Goal: Task Accomplishment & Management: Manage account settings

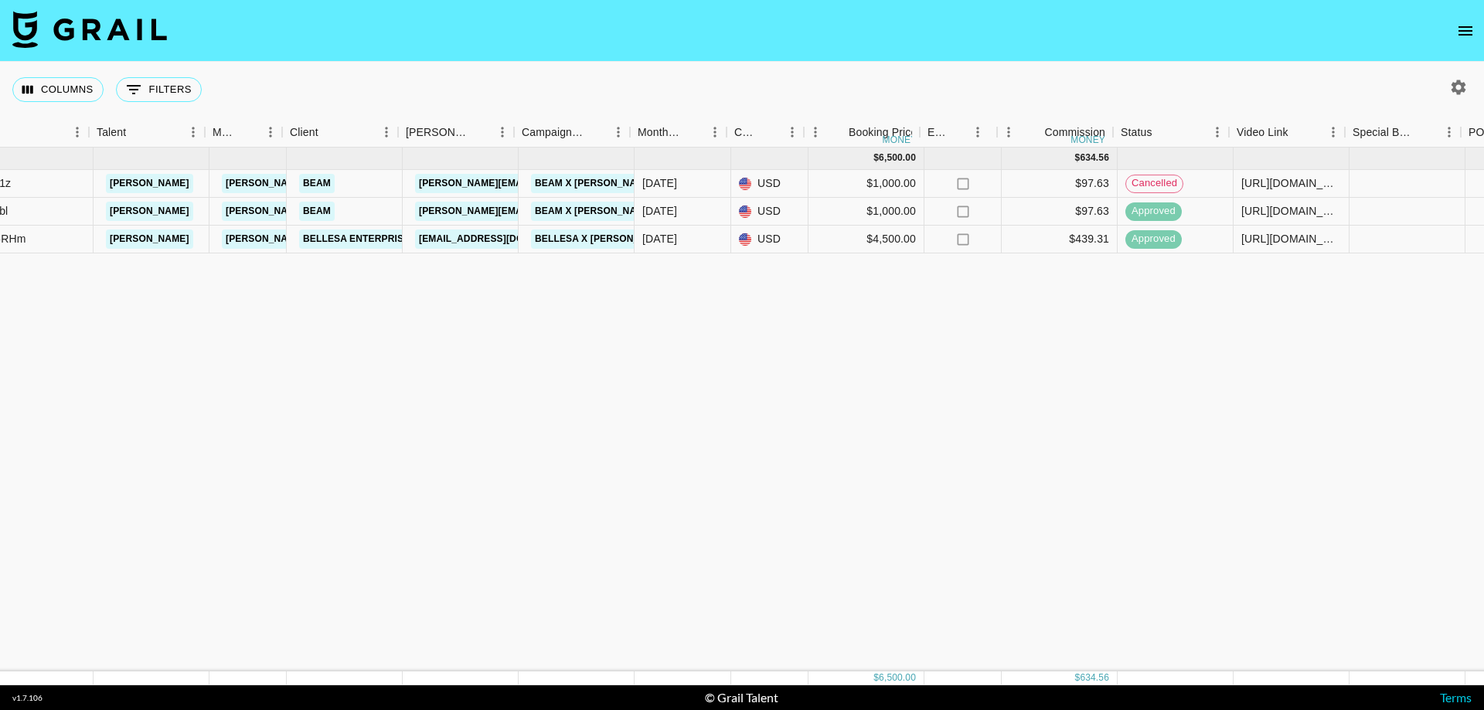
scroll to position [0, 232]
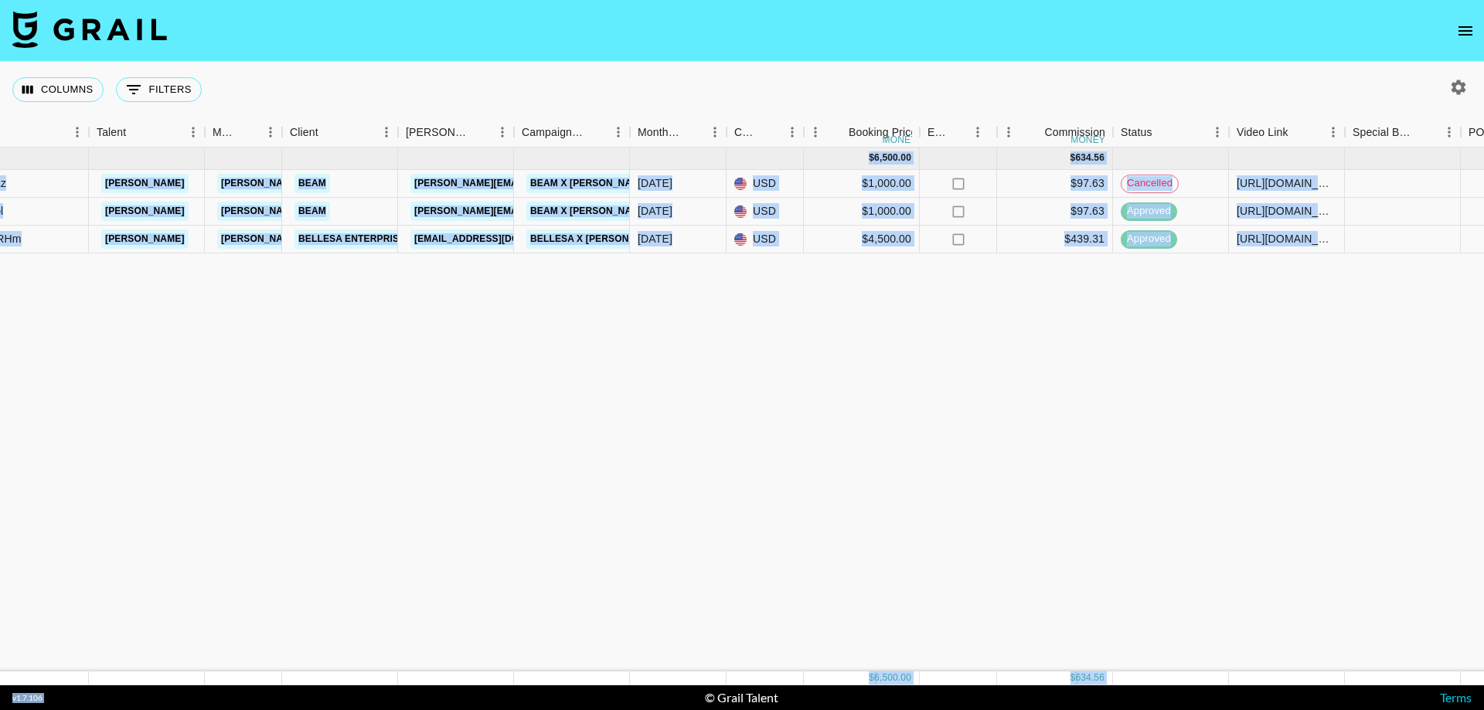
drag, startPoint x: 622, startPoint y: 686, endPoint x: 945, endPoint y: 657, distance: 325.2
click at [945, 657] on section "Columns 0 Filters + Booking Month Due Airtable ID Talent Manager Client Booker …" at bounding box center [742, 355] width 1484 height 710
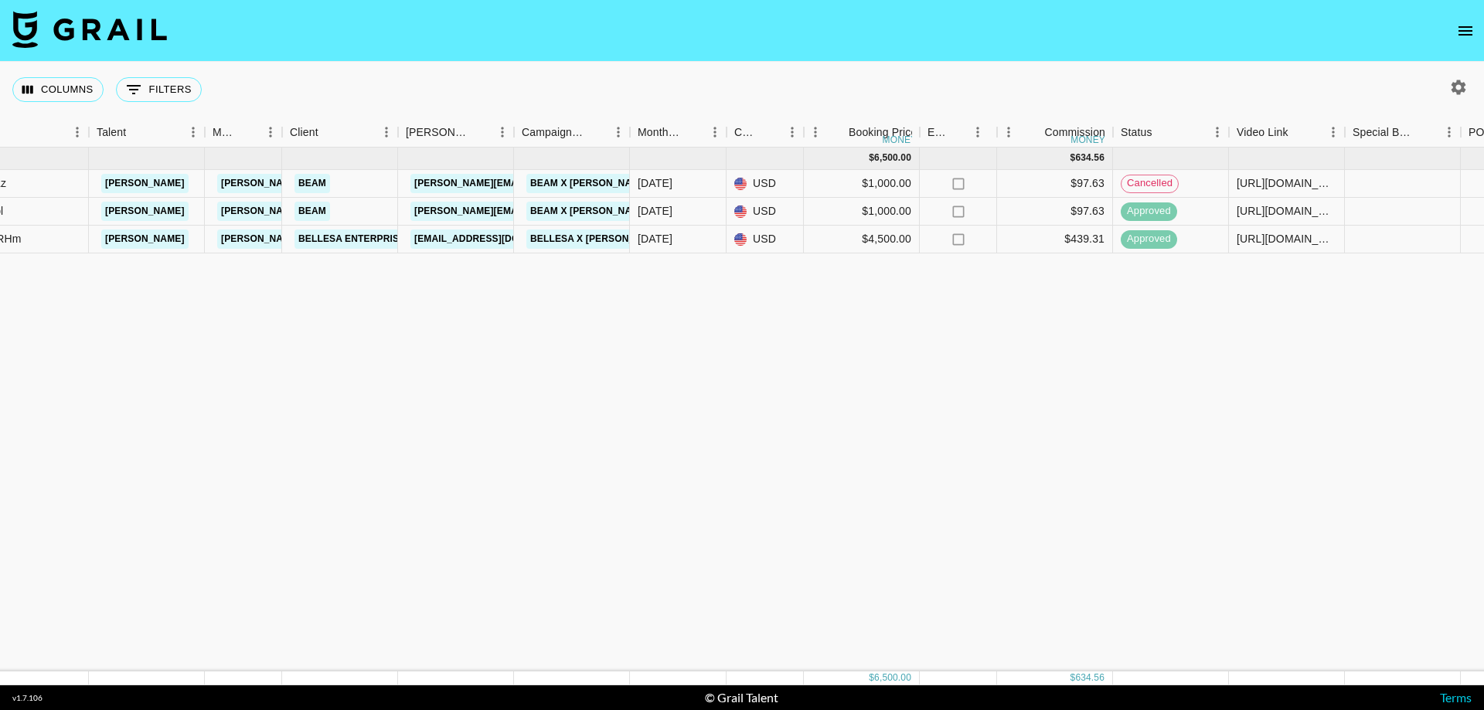
click at [781, 468] on div "Sep '25 ( 3 ) $ 6,500.00 $ 634.56 recYze1w88gMqrz1z michelle_mana cody.albrecht…" at bounding box center [1051, 410] width 2567 height 524
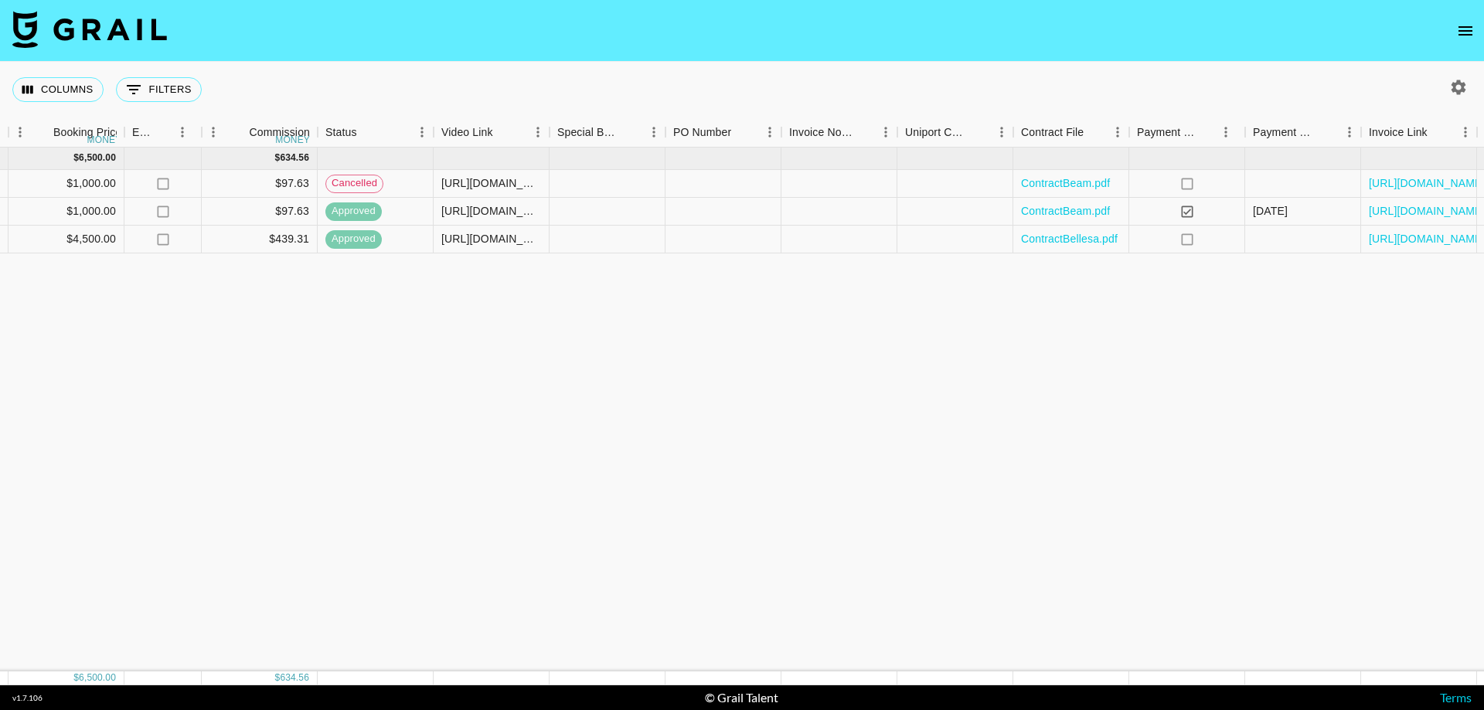
scroll to position [0, 1082]
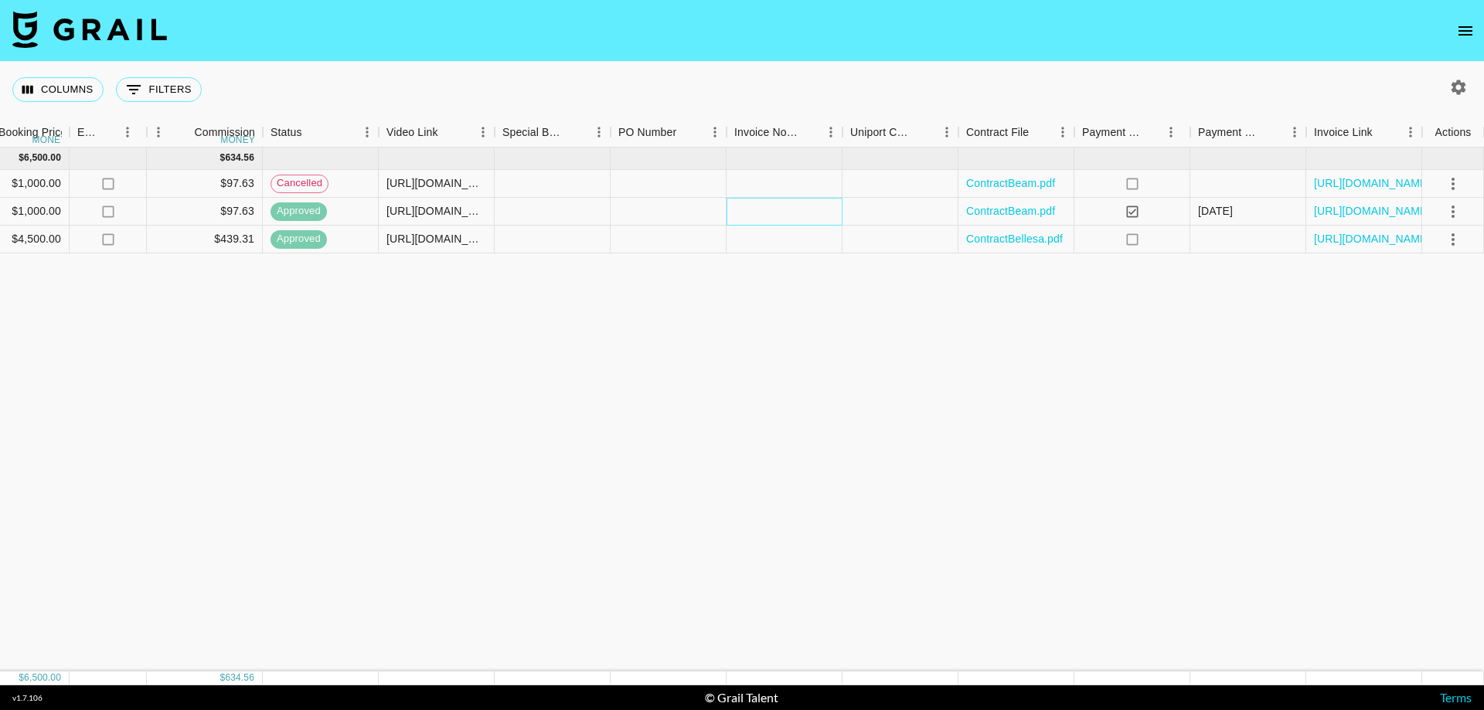
click at [770, 219] on div at bounding box center [785, 212] width 116 height 28
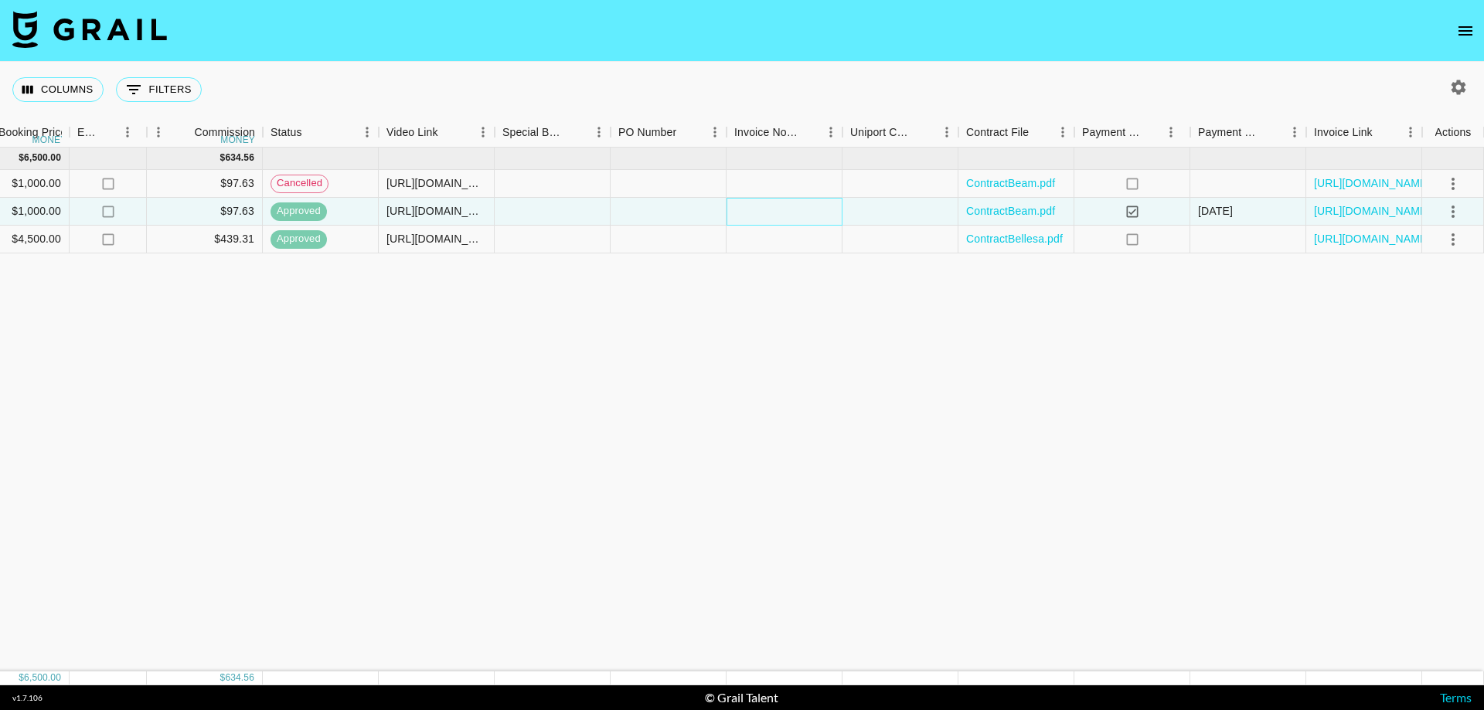
click at [778, 214] on div at bounding box center [785, 212] width 116 height 28
drag, startPoint x: 737, startPoint y: 306, endPoint x: 742, endPoint y: 248, distance: 58.2
click at [737, 305] on div "Sep '25 ( 3 ) $ 6,500.00 $ 634.56 recYze1w88gMqrz1z michelle_mana cody.albrecht…" at bounding box center [201, 410] width 2567 height 524
click at [751, 212] on div at bounding box center [785, 212] width 116 height 28
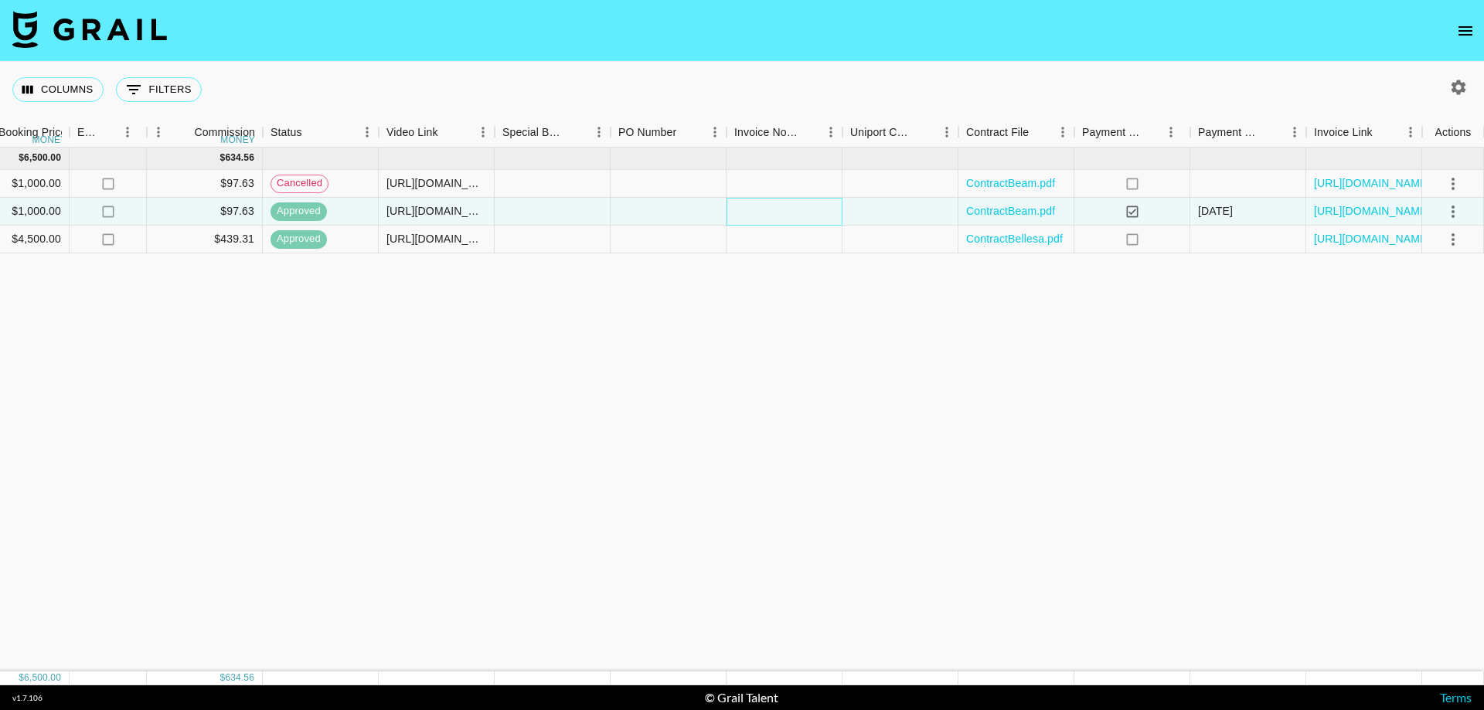
click at [751, 212] on div at bounding box center [785, 212] width 116 height 28
click at [802, 153] on textarea at bounding box center [813, 165] width 158 height 71
click at [751, 80] on div "Columns 0 Filters + Booking" at bounding box center [742, 90] width 1484 height 56
click at [870, 204] on div at bounding box center [901, 212] width 116 height 28
click at [574, 223] on div at bounding box center [553, 212] width 116 height 28
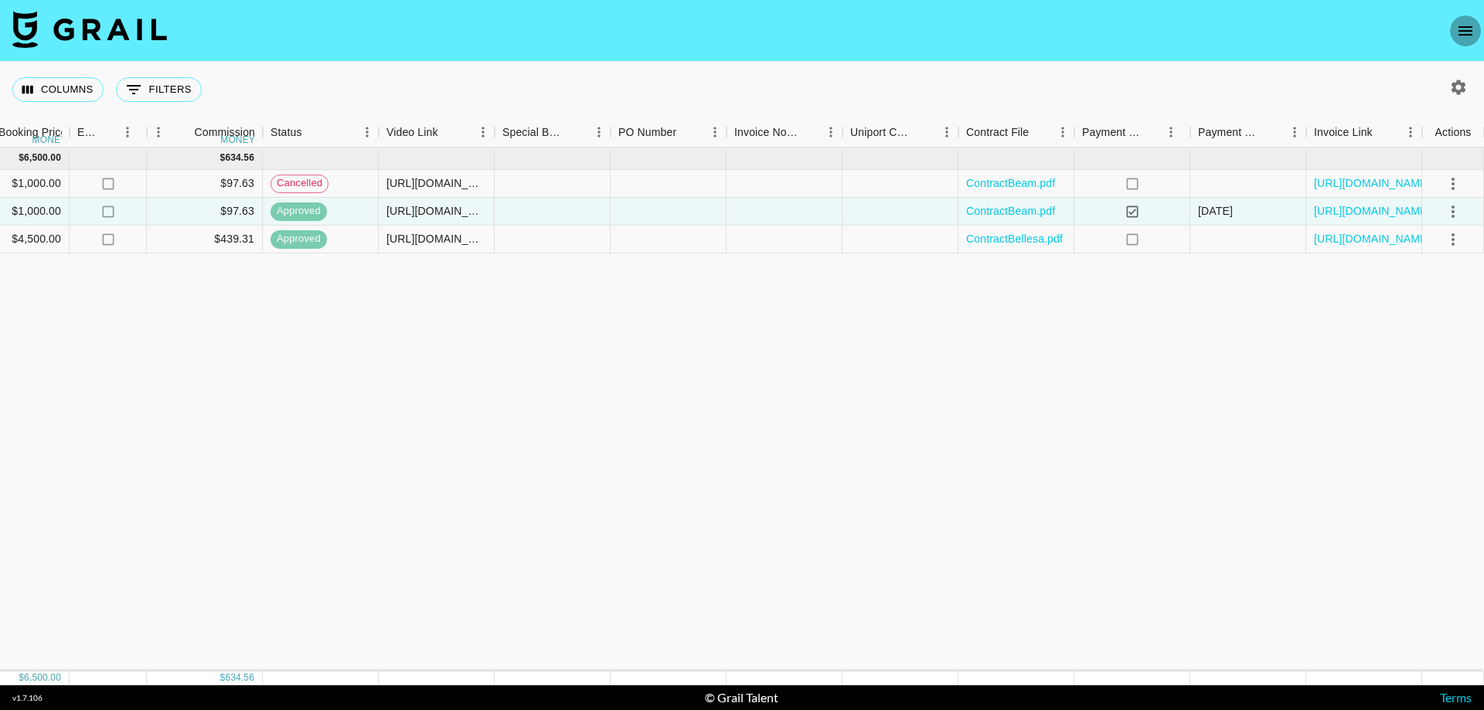
click at [1473, 41] on button "open drawer" at bounding box center [1465, 30] width 31 height 31
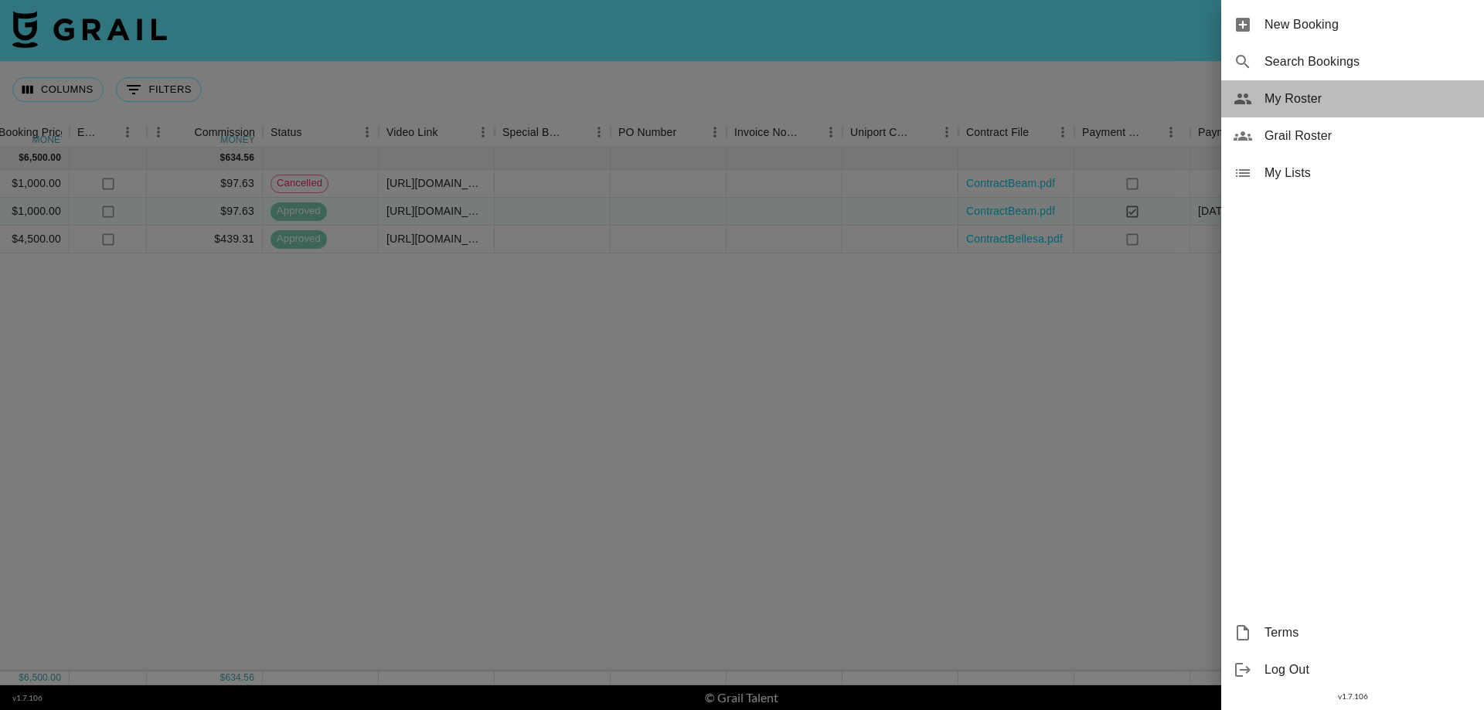
click at [1306, 105] on span "My Roster" at bounding box center [1368, 99] width 207 height 19
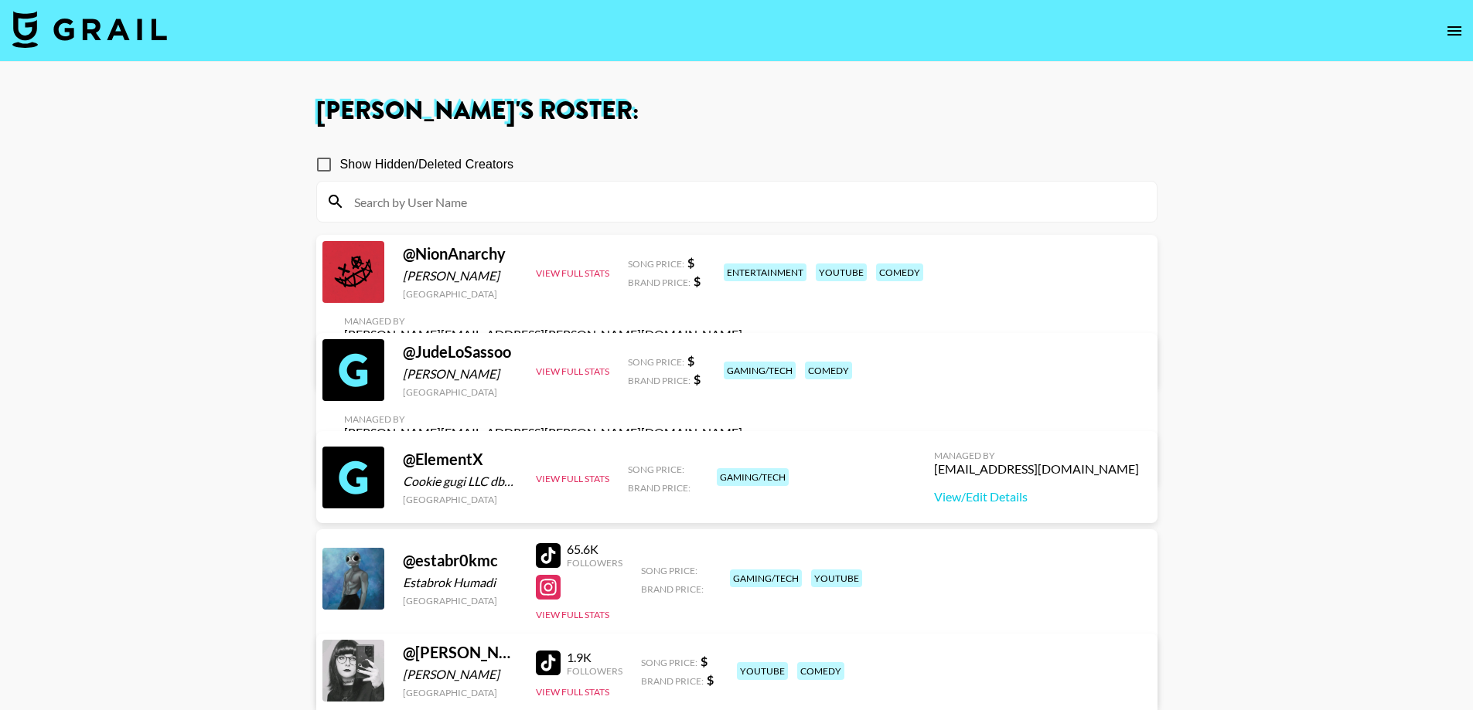
click at [742, 355] on link "View/Edit Details" at bounding box center [543, 362] width 398 height 15
click at [360, 274] on div at bounding box center [353, 272] width 62 height 62
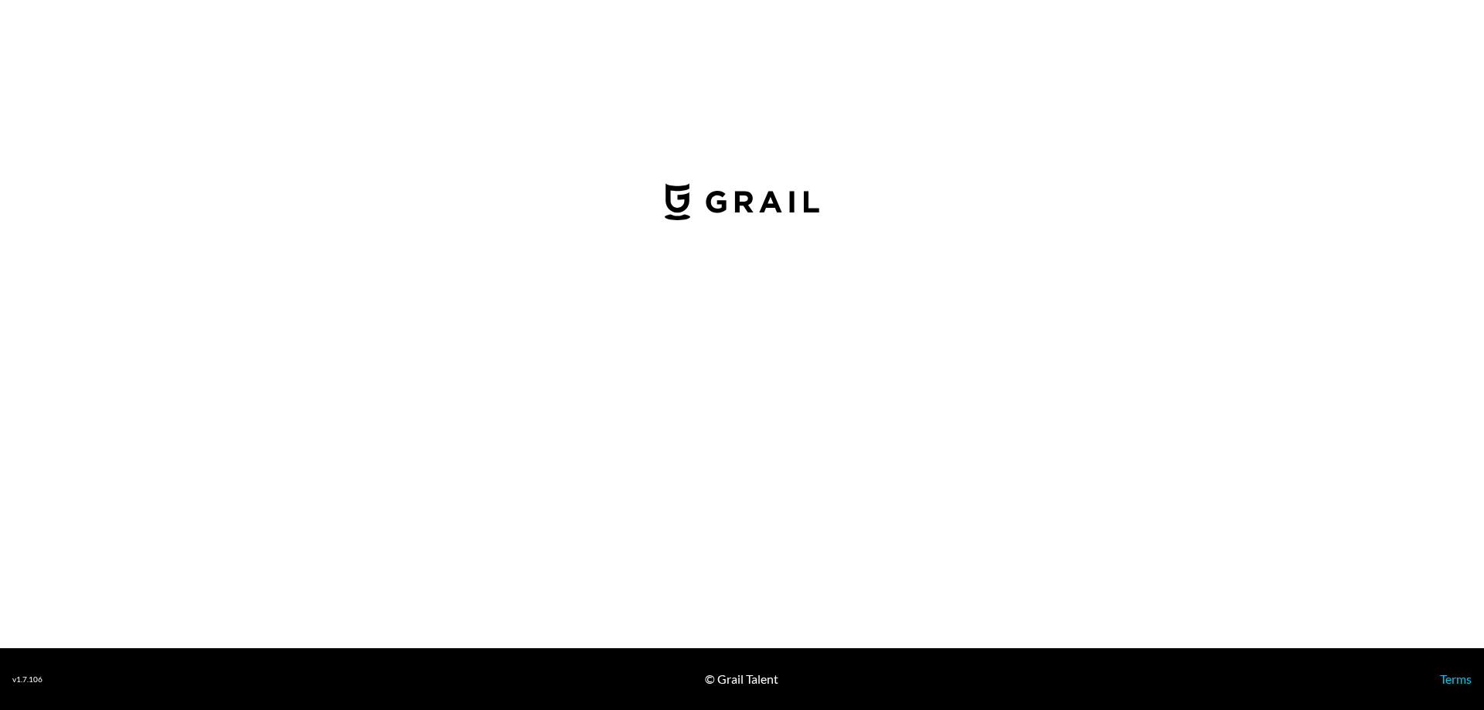
select select "USD"
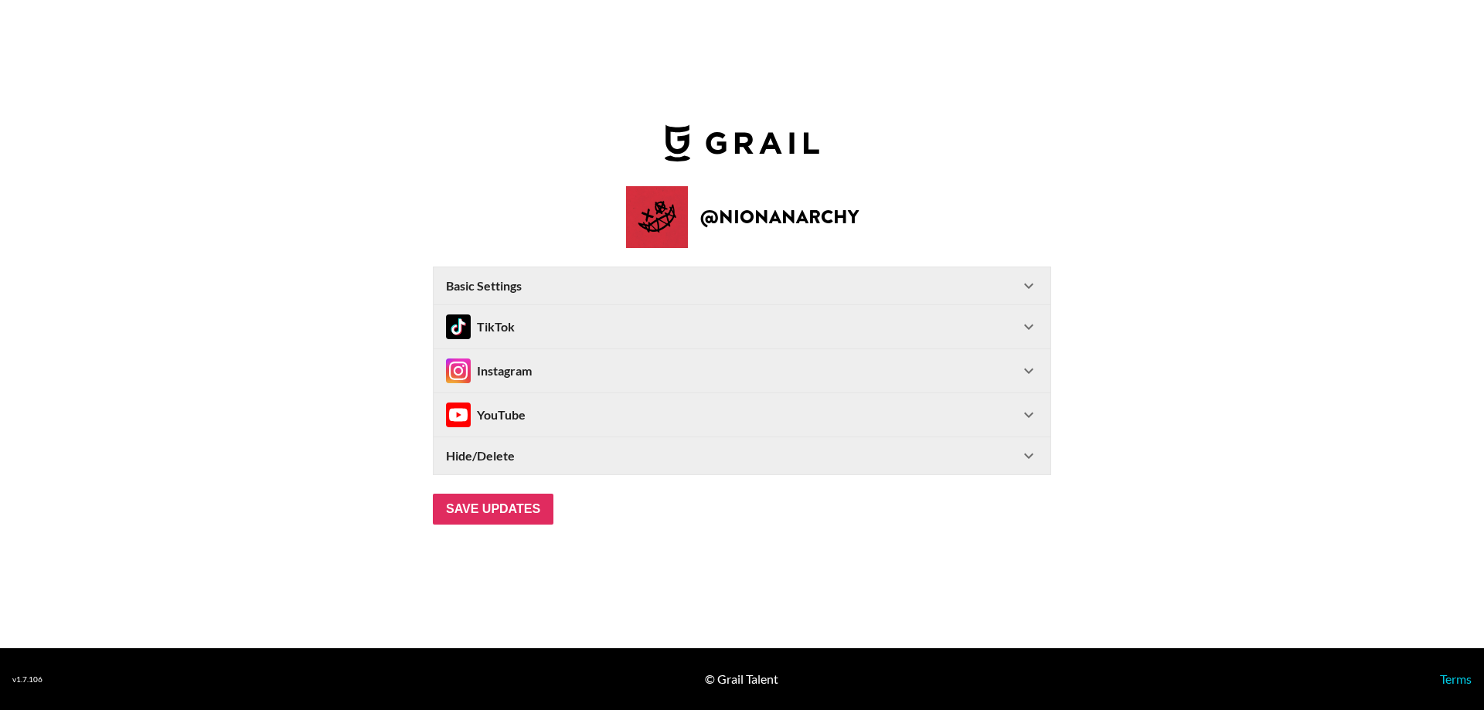
click at [496, 456] on strong "Hide/Delete" at bounding box center [480, 455] width 69 height 15
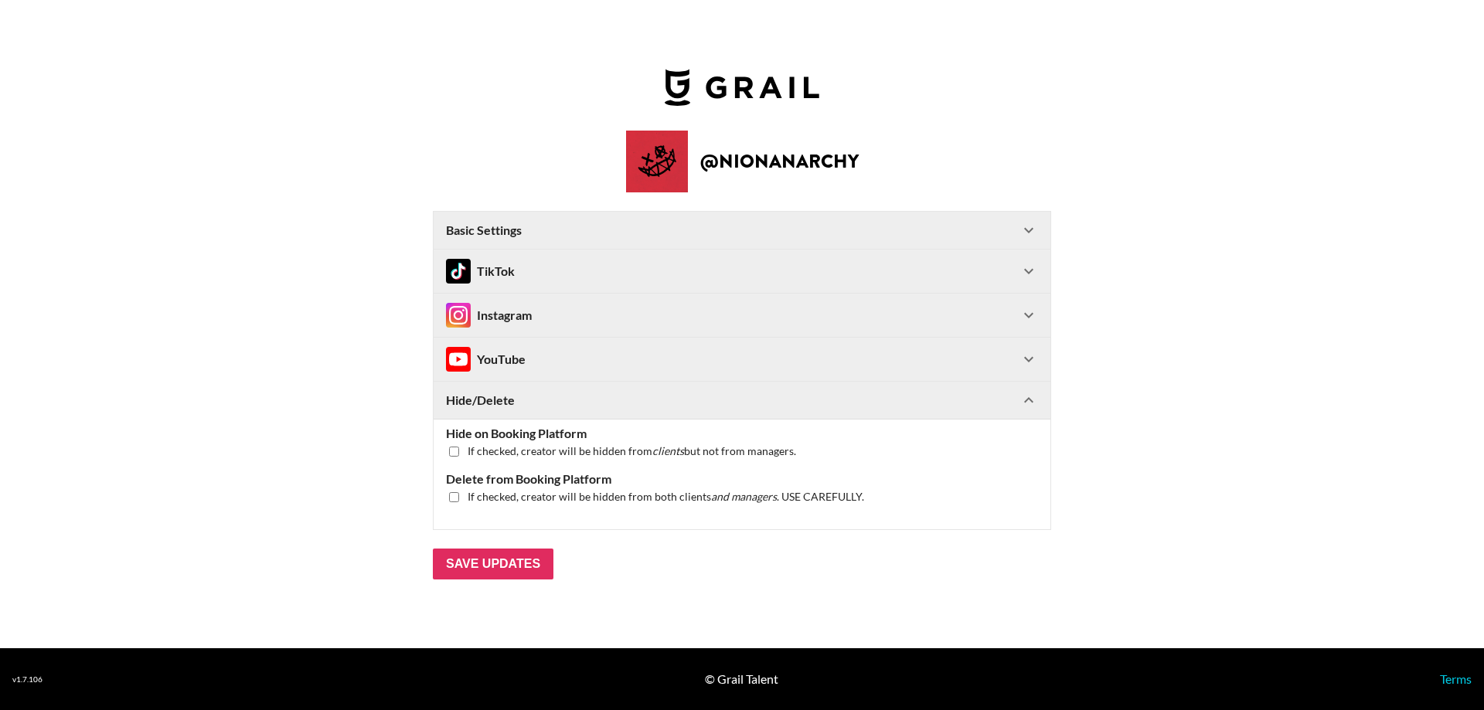
click at [453, 451] on input "checkbox" at bounding box center [454, 452] width 10 height 10
checkbox input "true"
click at [455, 496] on input "checkbox" at bounding box center [454, 497] width 10 height 10
checkbox input "true"
click at [523, 563] on input "Save Updates" at bounding box center [493, 564] width 121 height 31
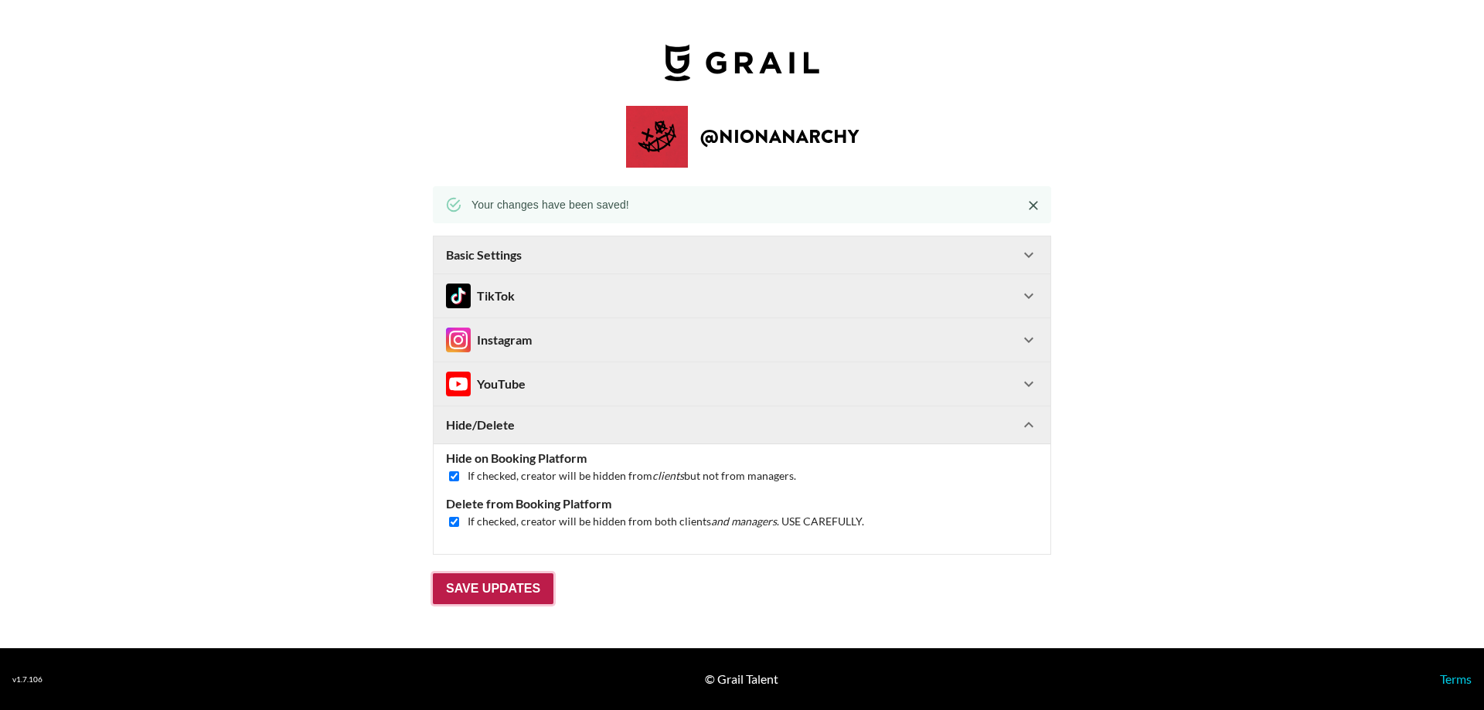
click at [503, 590] on input "Save Updates" at bounding box center [493, 589] width 121 height 31
